Goal: Task Accomplishment & Management: Use online tool/utility

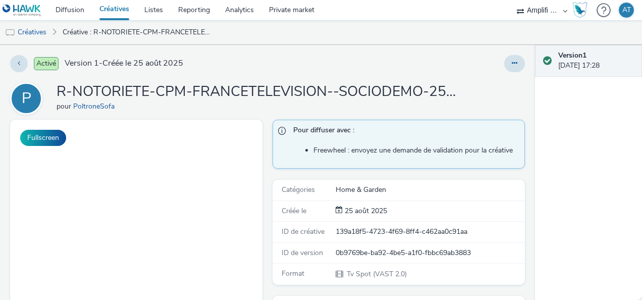
select select "d57a0b46-ef33-4938-977b-e6d07593e41f"
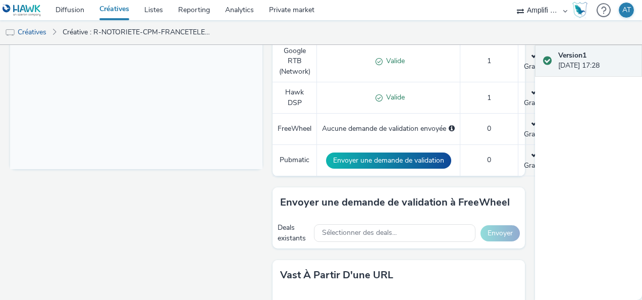
scroll to position [419, 0]
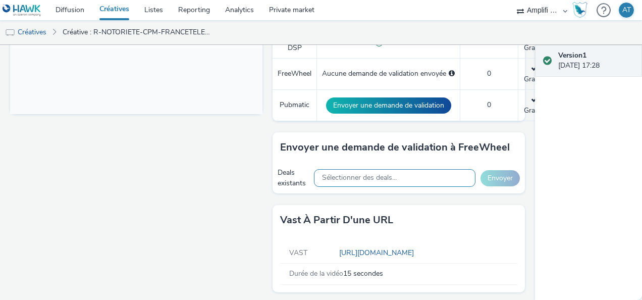
click at [0, 10] on span "Sélectionner des deals..." at bounding box center [0, 10] width 0 height 0
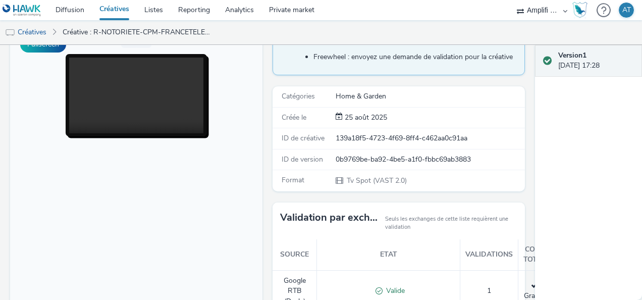
scroll to position [0, 0]
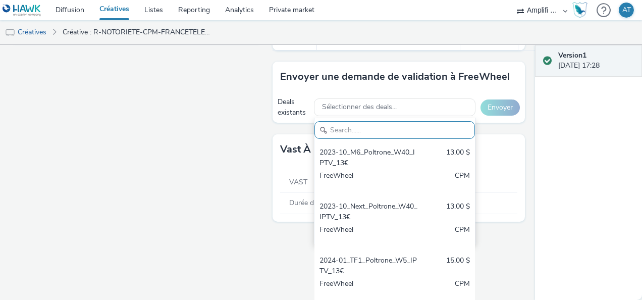
click at [237, 230] on div "Activé Version 1 - Créée le 25 août 2025 P R-NOTORIETE-CPM-FRANCETELEVISION--SO…" at bounding box center [267, 172] width 535 height 255
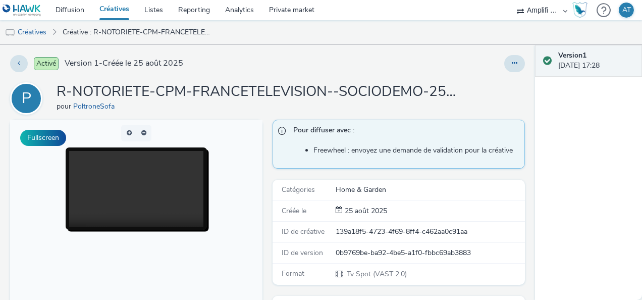
scroll to position [5, 0]
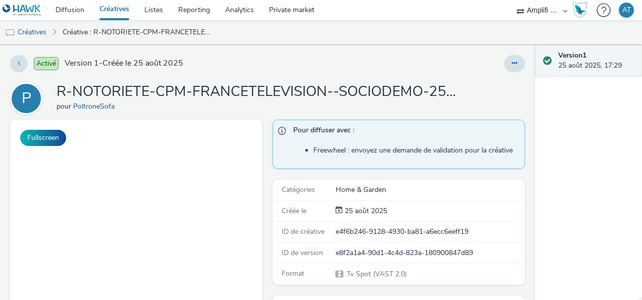
select select "d57a0b46-ef33-4938-977b-e6d07593e41f"
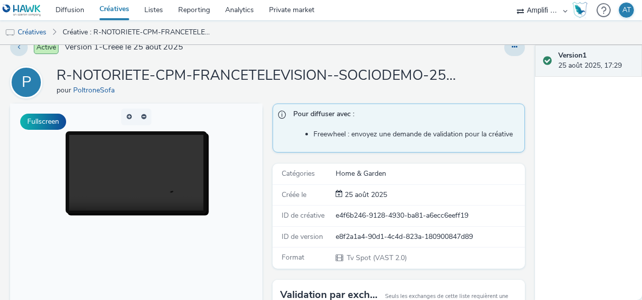
scroll to position [11, 0]
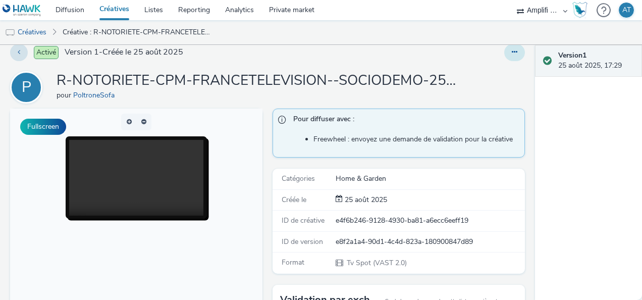
click at [508, 47] on button at bounding box center [514, 52] width 21 height 17
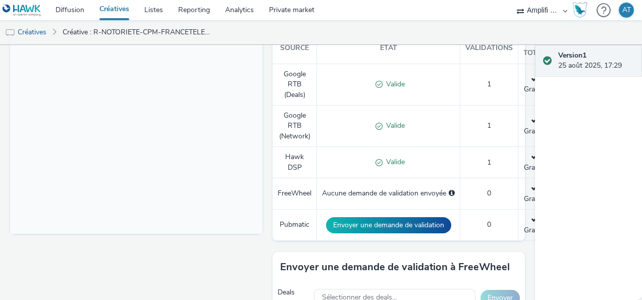
scroll to position [419, 0]
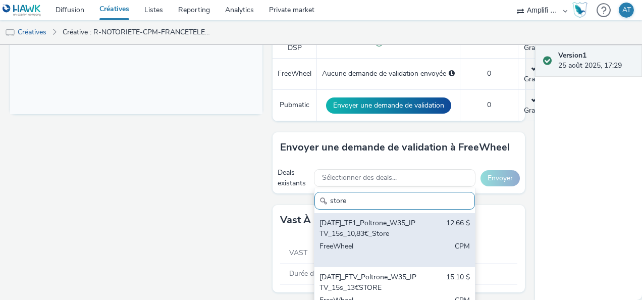
scroll to position [437, 0]
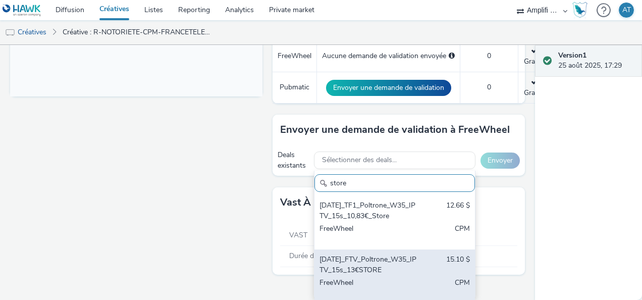
type input "store"
click at [355, 266] on div "2025-08-27_FTV_Poltrone_W35_IPTV_15s_13€STORE" at bounding box center [368, 264] width 98 height 21
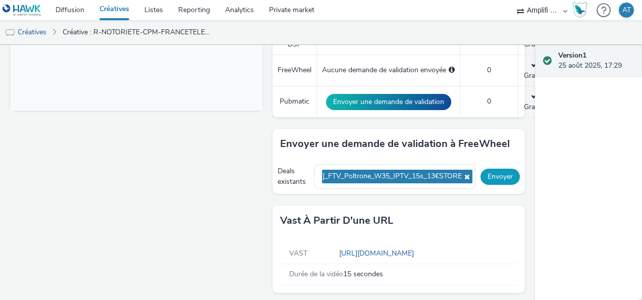
click at [492, 169] on button "Envoyer" at bounding box center [499, 177] width 39 height 16
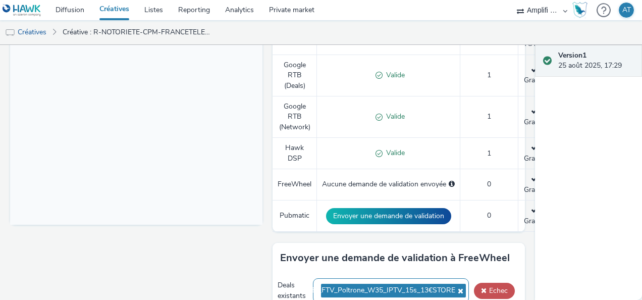
scroll to position [303, 0]
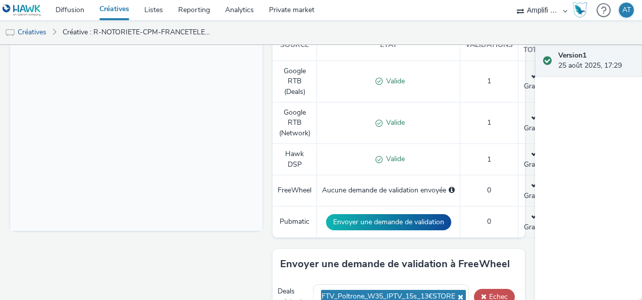
scroll to position [361, 0]
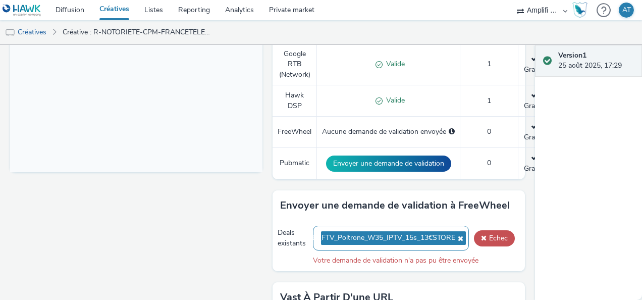
click at [395, 234] on span "[DATE]_FTV_Poltrone_W35_IPTV_15s_13€STORE" at bounding box center [375, 238] width 159 height 9
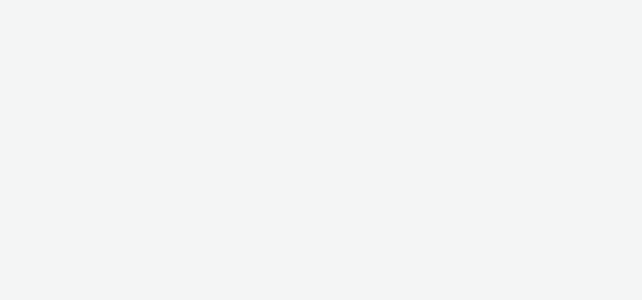
select select "d57a0b46-ef33-4938-977b-e6d07593e41f"
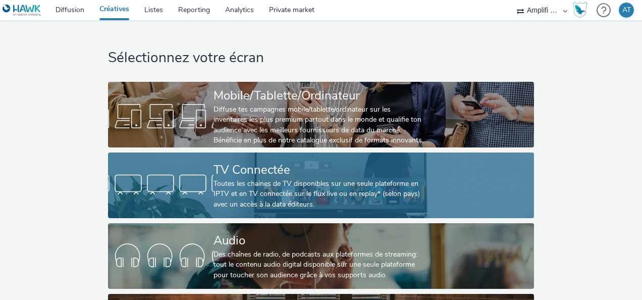
click at [229, 190] on div "Toutes les chaines de TV disponibles sur une seule plateforme en IPTV et en TV …" at bounding box center [318, 194] width 211 height 31
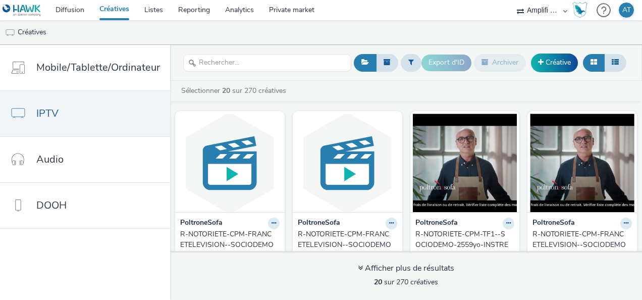
click at [242, 235] on div "R-NOTORIETE-CPM-FRANCETELEVISION--SOCIODEMO-2559yo-INSTREAM-1x1-TV-15s-P-INSTRE…" at bounding box center [227, 244] width 95 height 31
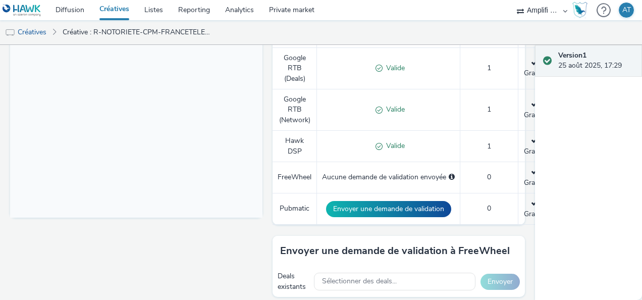
scroll to position [419, 0]
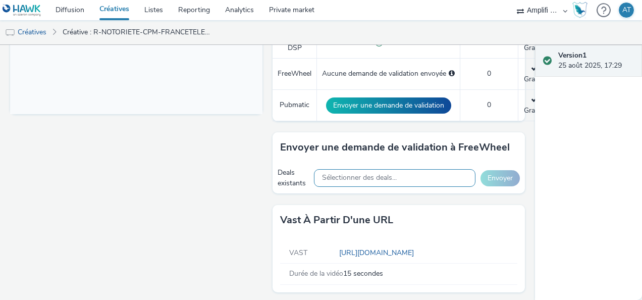
click at [383, 177] on span "Sélectionner des deals..." at bounding box center [359, 178] width 75 height 9
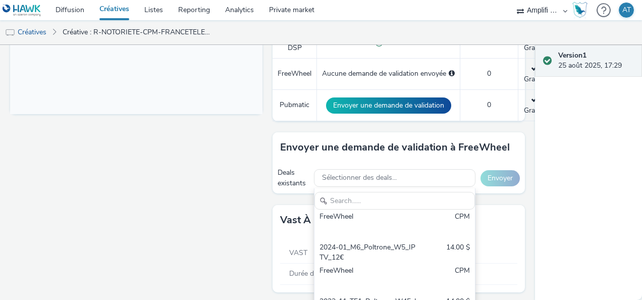
scroll to position [138, 0]
click at [346, 200] on input "text" at bounding box center [394, 201] width 160 height 18
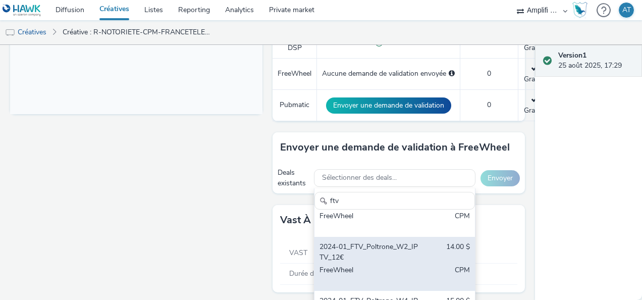
scroll to position [0, 0]
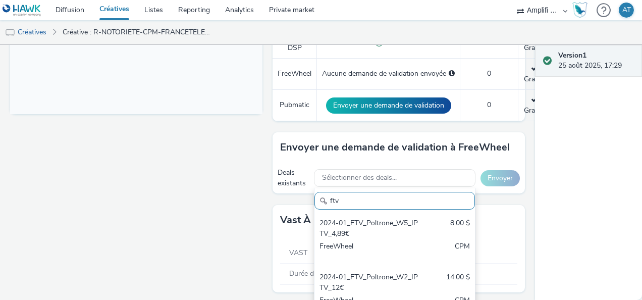
click at [349, 197] on input "ftv" at bounding box center [394, 201] width 160 height 18
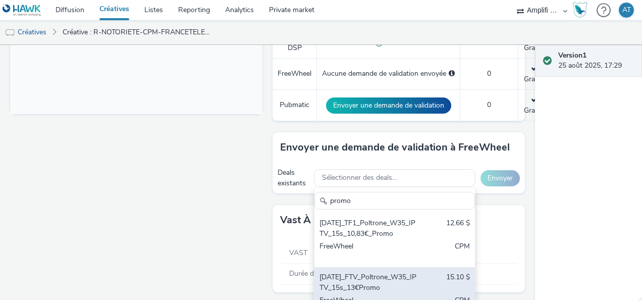
type input "promo"
click at [351, 272] on div "[DATE]_FTV_Poltrone_W35_IPTV_15s_13€Promo" at bounding box center [368, 282] width 98 height 21
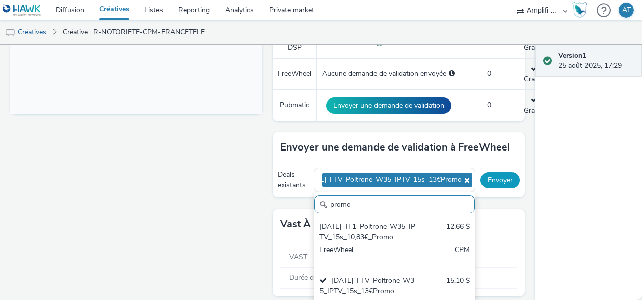
click at [485, 176] on button "Envoyer" at bounding box center [499, 180] width 39 height 16
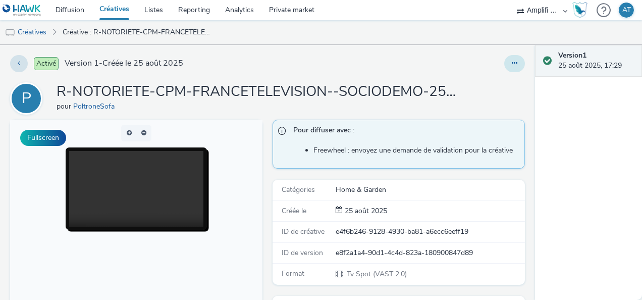
click at [510, 62] on button at bounding box center [514, 63] width 21 height 17
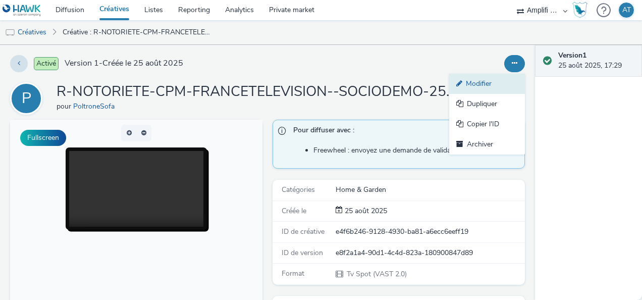
click at [466, 86] on link "Modifier" at bounding box center [487, 84] width 76 height 20
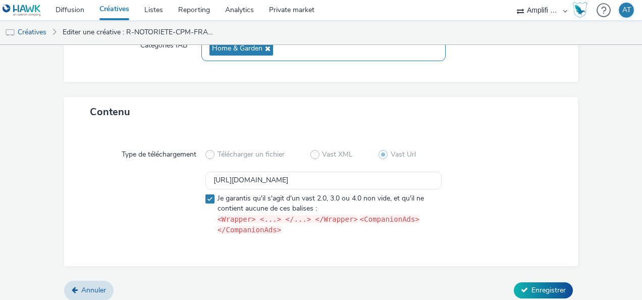
scroll to position [175, 0]
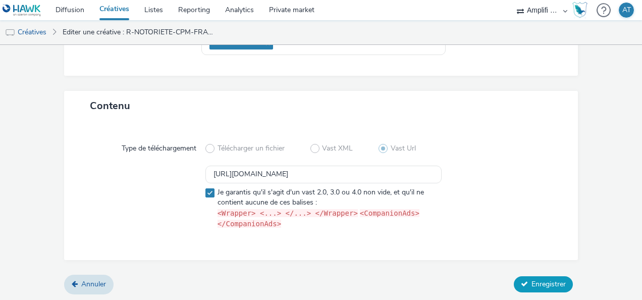
click at [547, 283] on span "Enregistrer" at bounding box center [548, 284] width 34 height 10
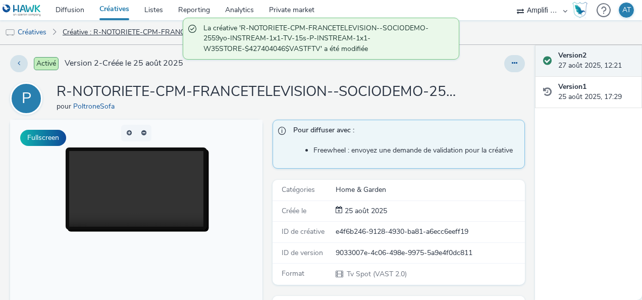
click at [133, 32] on link "Créative : R-NOTORIETE-CPM-FRANCETELEVISION--SOCIODEMO-2559yo-INSTREAM-1x1-TV-1…" at bounding box center [138, 32] width 160 height 24
click at [38, 34] on link "Créatives" at bounding box center [25, 32] width 51 height 24
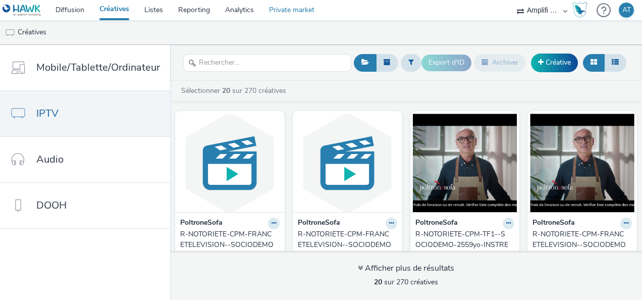
click at [306, 8] on link "Private market" at bounding box center [291, 10] width 61 height 20
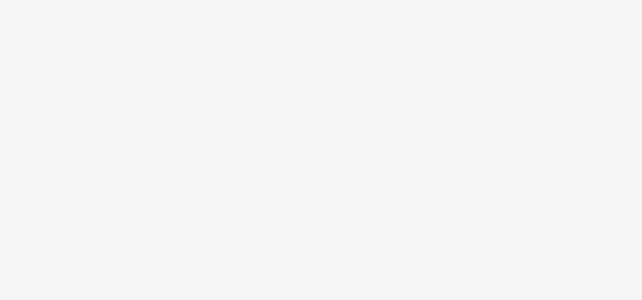
select select "d57a0b46-ef33-4938-977b-e6d07593e41f"
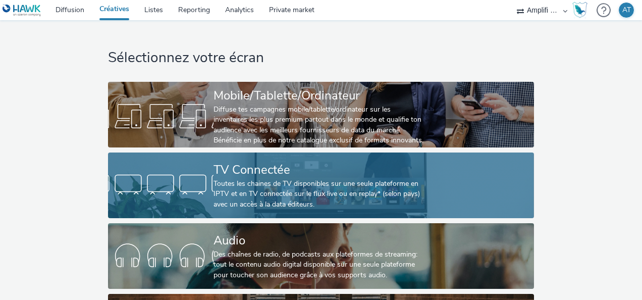
click at [266, 167] on div "TV Connectée" at bounding box center [318, 170] width 211 height 18
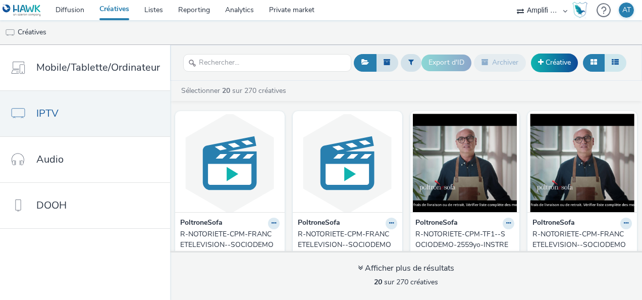
click at [623, 58] on button at bounding box center [615, 62] width 22 height 17
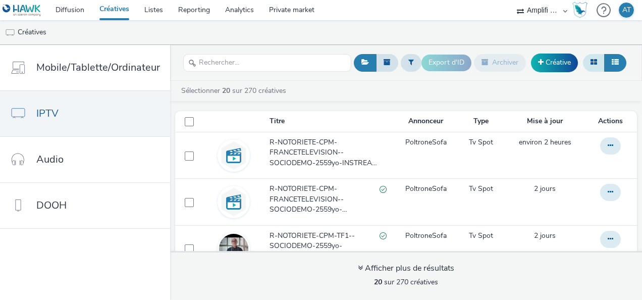
click at [597, 60] on icon at bounding box center [593, 62] width 7 height 7
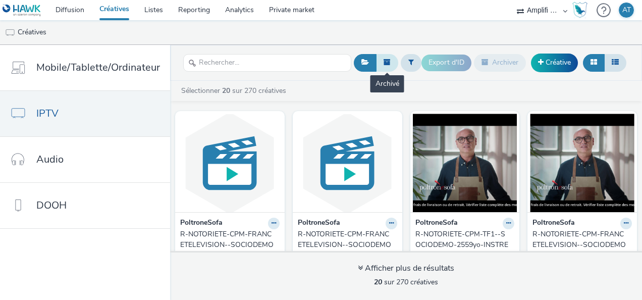
click at [384, 63] on icon at bounding box center [386, 62] width 7 height 7
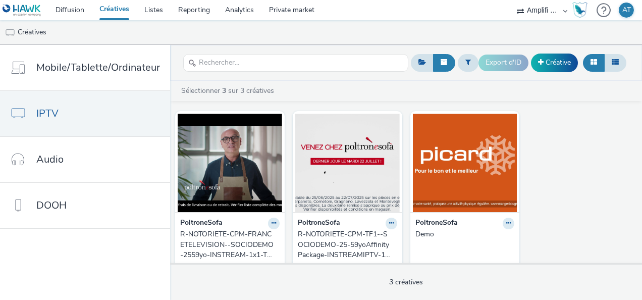
scroll to position [17, 0]
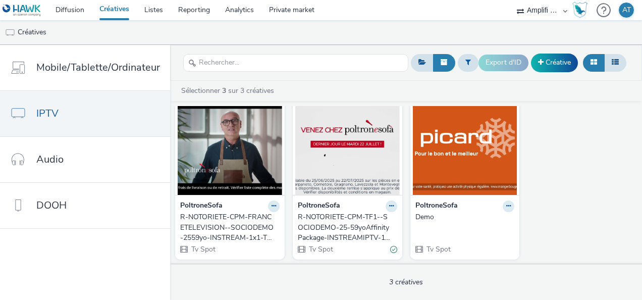
click at [237, 227] on div "R-NOTORIETE-CPM-FRANCETELEVISION--SOCIODEMO-2559yo-INSTREAM-1x1-TV-15s-P-INSTRE…" at bounding box center [227, 227] width 95 height 31
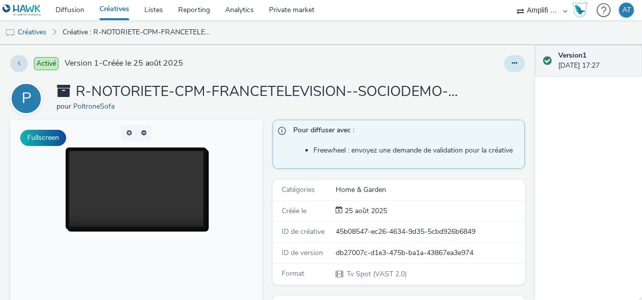
click at [510, 62] on button at bounding box center [514, 63] width 21 height 17
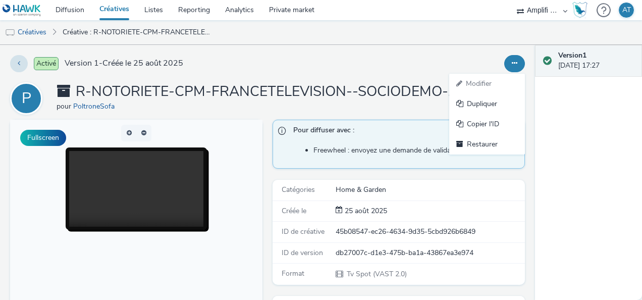
click at [427, 59] on div "Modifier Dupliquer Copier l'ID Restaurer" at bounding box center [422, 63] width 206 height 17
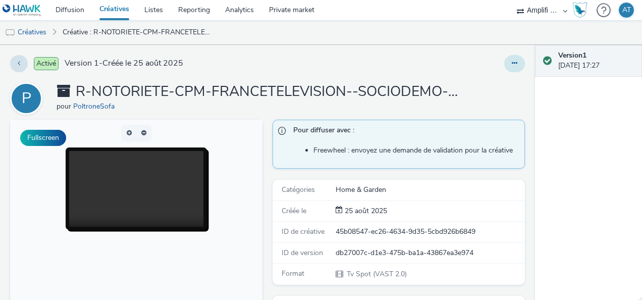
click at [512, 60] on icon at bounding box center [515, 63] width 6 height 7
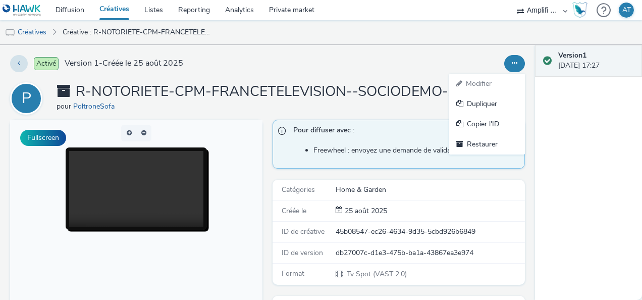
click at [421, 77] on div "Activé Version 1 - Créée le 25 août 2025 Modifier Dupliquer Copier l'ID Restaur…" at bounding box center [267, 172] width 535 height 255
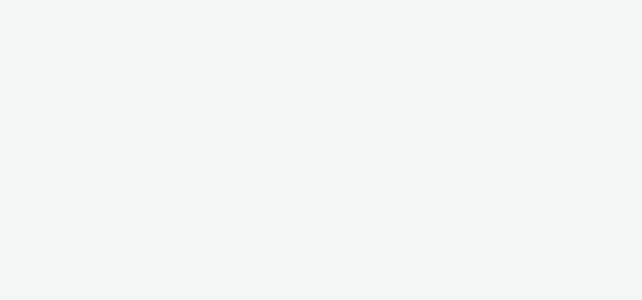
select select "d57a0b46-ef33-4938-977b-e6d07593e41f"
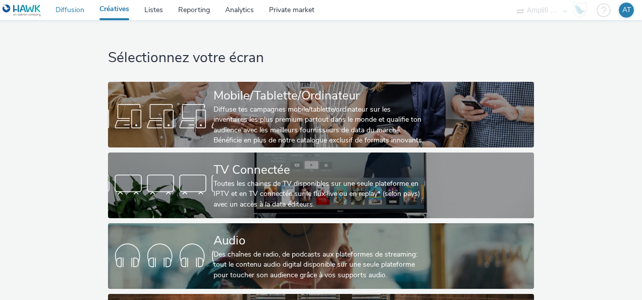
click at [61, 9] on link "Diffusion" at bounding box center [70, 10] width 44 height 20
